Goal: Answer question/provide support

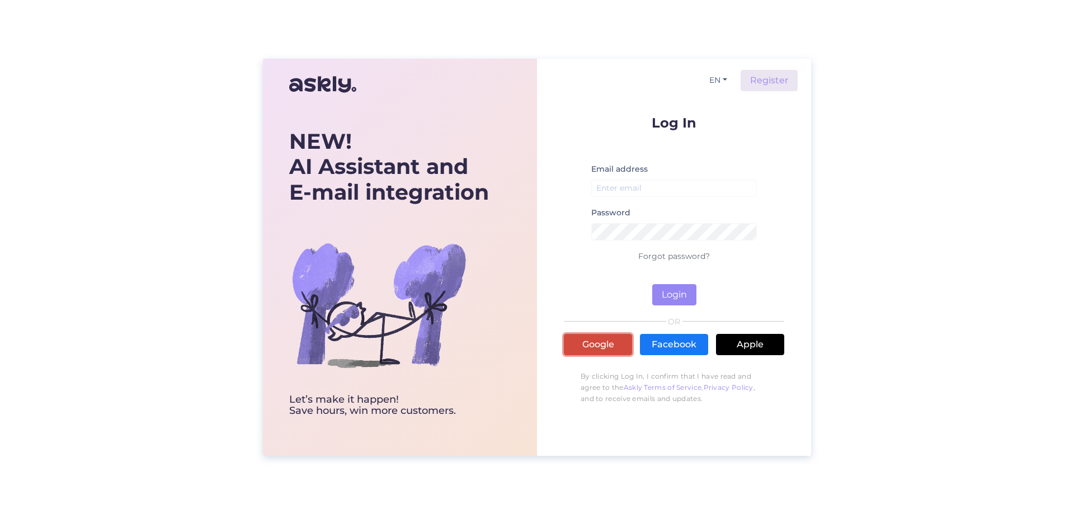
click at [591, 346] on link "Google" at bounding box center [598, 344] width 68 height 21
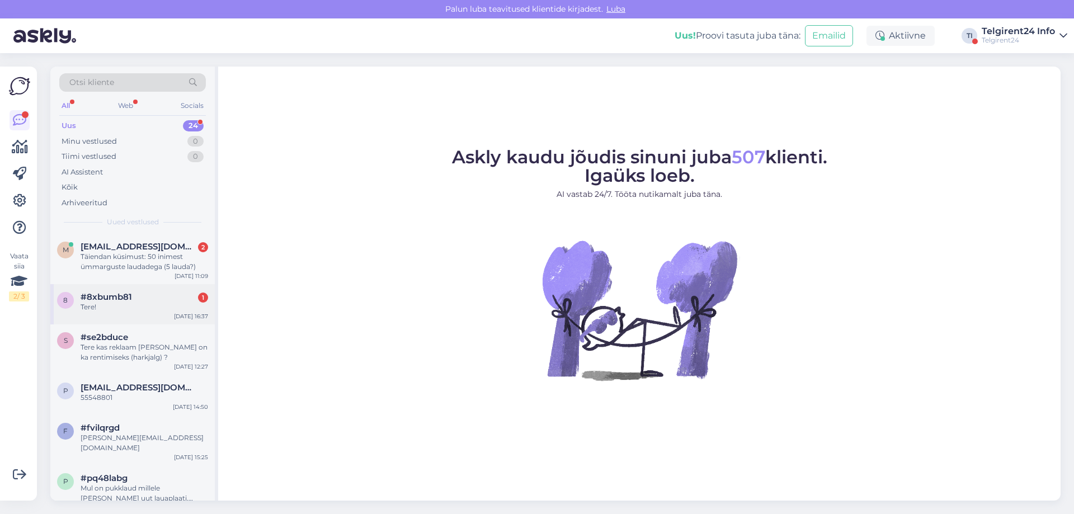
click at [144, 312] on div "8 #8xbumb81 1 Tere! Sep 18 16:37" at bounding box center [132, 304] width 164 height 40
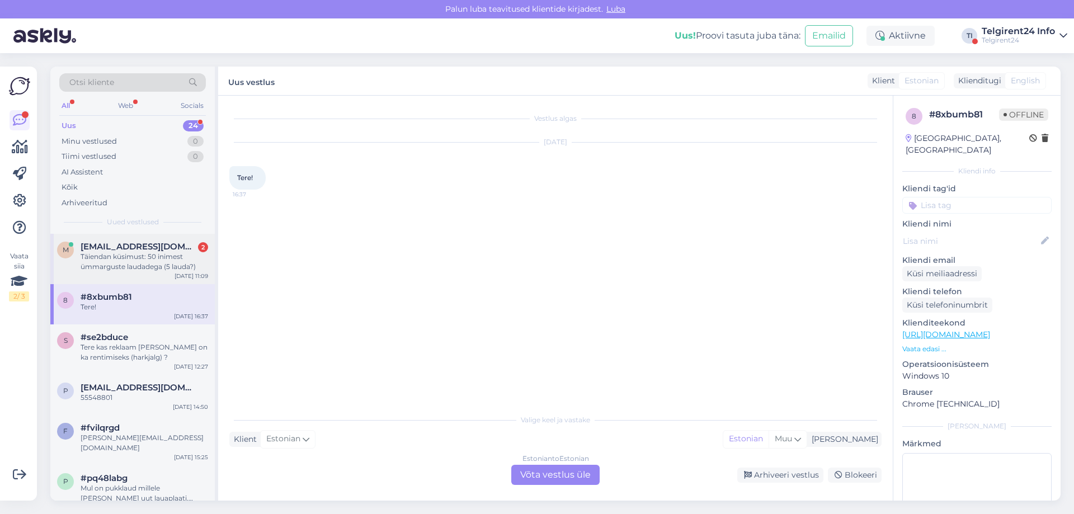
click at [141, 255] on div "Täiendan küsimust: 50 inimest ümmarguste laudadega (5 lauda?)" at bounding box center [145, 262] width 128 height 20
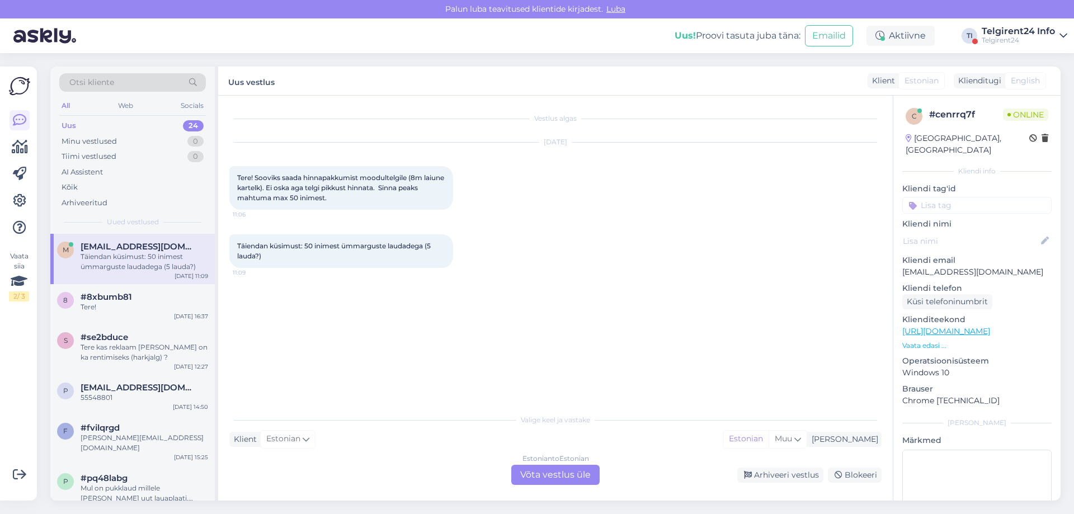
click at [563, 485] on div "Vestlus algas Sep 24 2025 Tere! Sooviks saada hinnapakkumist moodultelgile (8m …" at bounding box center [555, 298] width 675 height 405
click at [595, 476] on div "Estonian to Estonian Võta vestlus üle" at bounding box center [555, 475] width 88 height 20
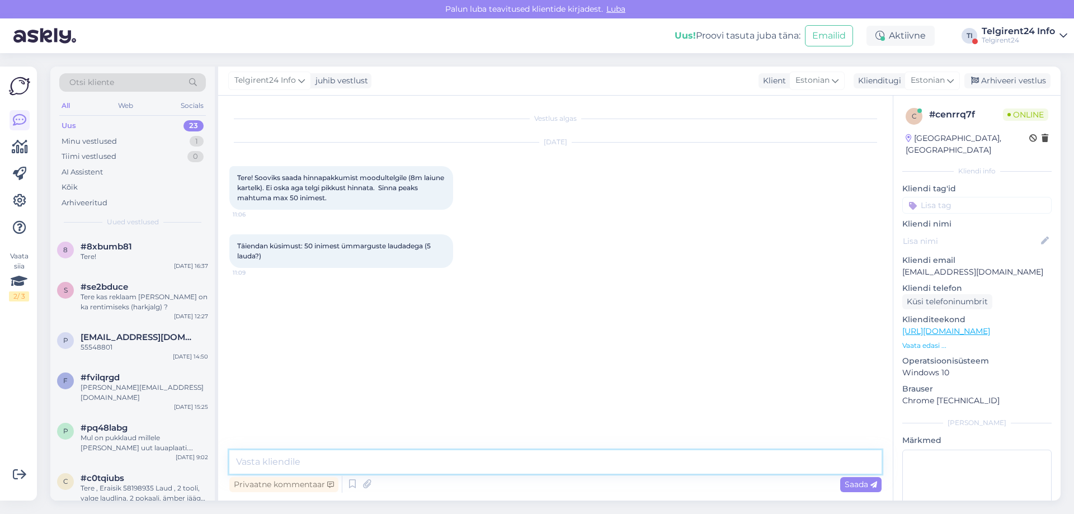
click at [591, 460] on textarea at bounding box center [555, 461] width 652 height 23
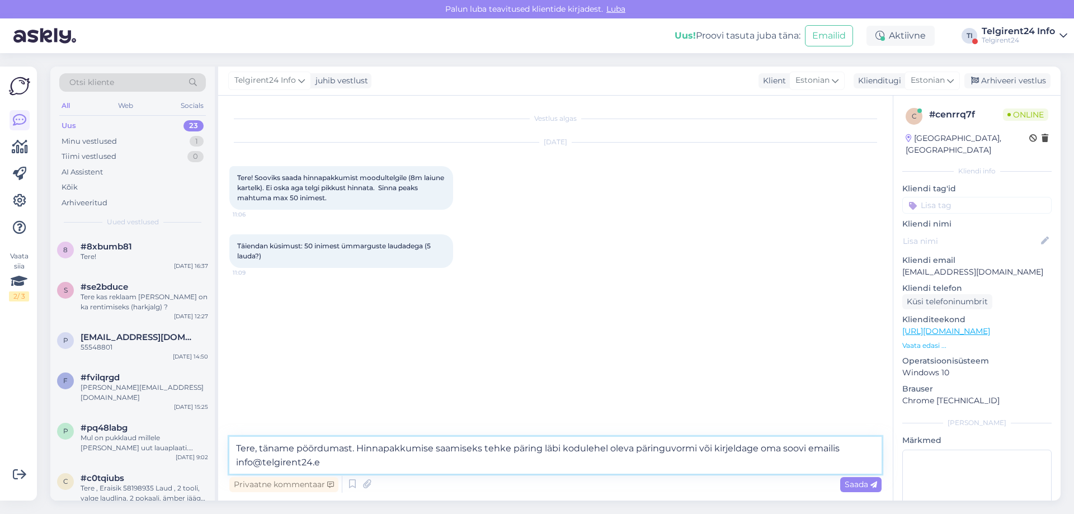
type textarea "Tere, täname pöördumast. Hinnapakkumise saamiseks tehke päring läbi kodulehel o…"
